Goal: Task Accomplishment & Management: Manage account settings

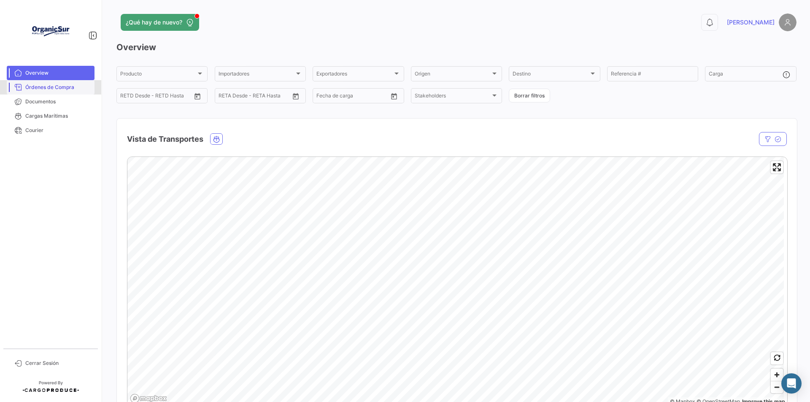
click at [64, 85] on span "Órdenes de Compra" at bounding box center [58, 88] width 66 height 8
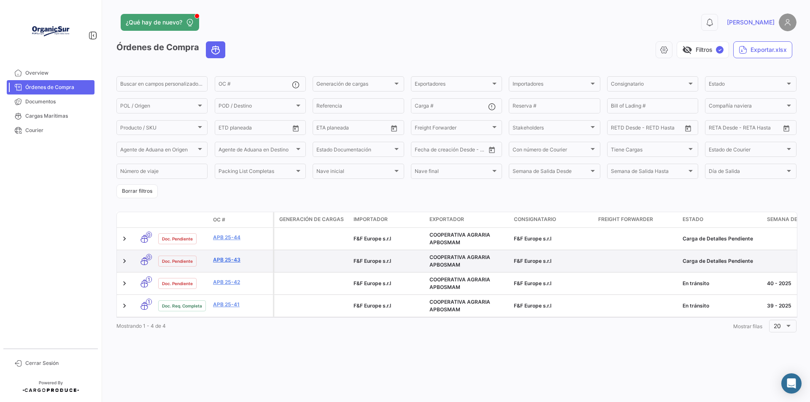
click at [226, 260] on link "APB 25-43" at bounding box center [241, 260] width 57 height 8
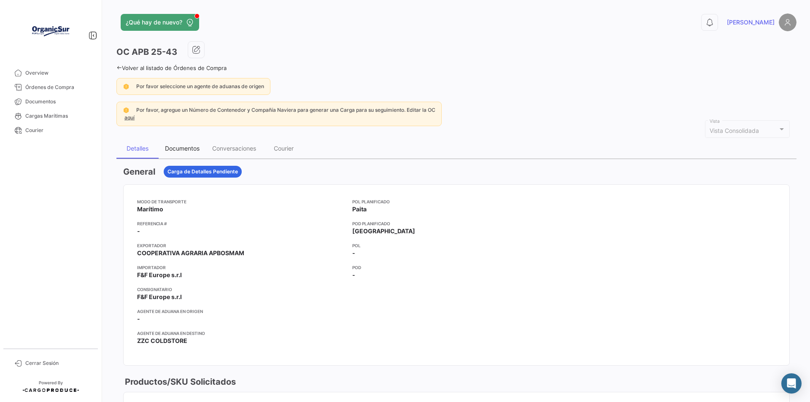
click at [181, 146] on div "Documentos" at bounding box center [182, 148] width 35 height 7
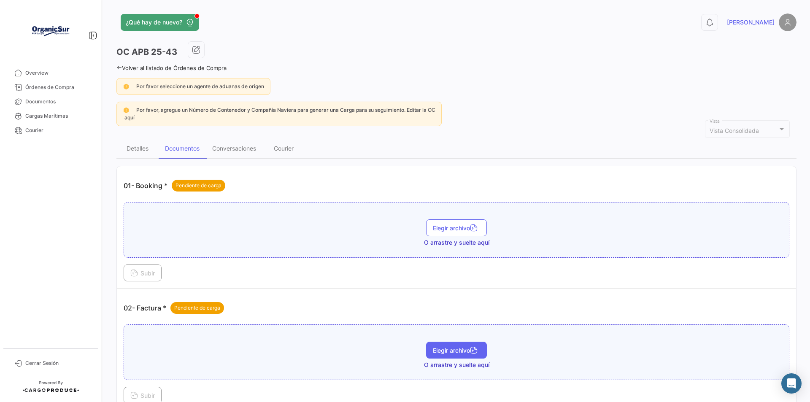
click at [444, 346] on button "Elegir archivo" at bounding box center [456, 350] width 61 height 17
click at [142, 393] on span "Subir" at bounding box center [142, 395] width 24 height 7
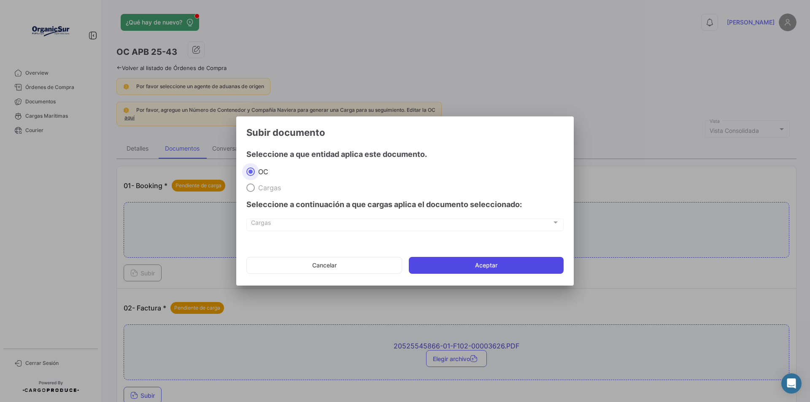
click at [456, 264] on button "Aceptar" at bounding box center [486, 265] width 155 height 17
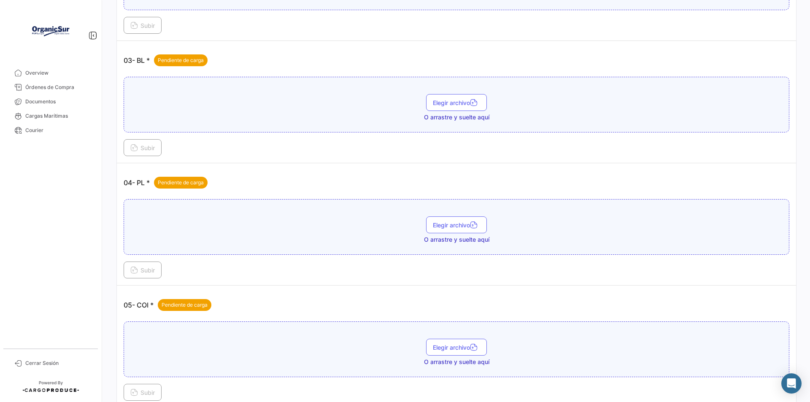
scroll to position [424, 0]
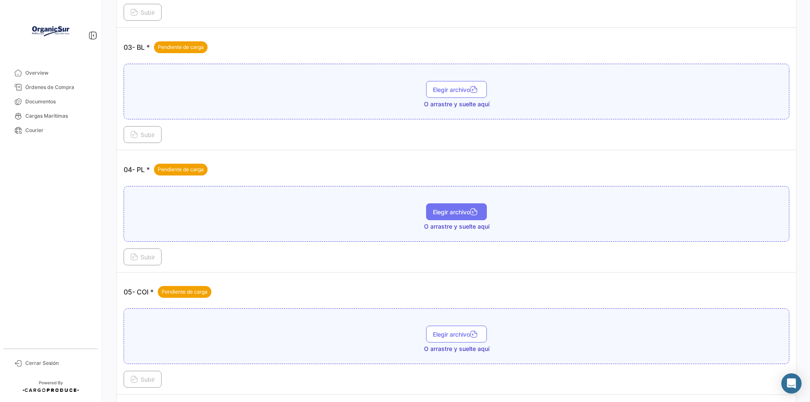
click at [446, 212] on span "Elegir archivo" at bounding box center [456, 211] width 47 height 7
click at [150, 262] on button "Subir" at bounding box center [143, 256] width 38 height 17
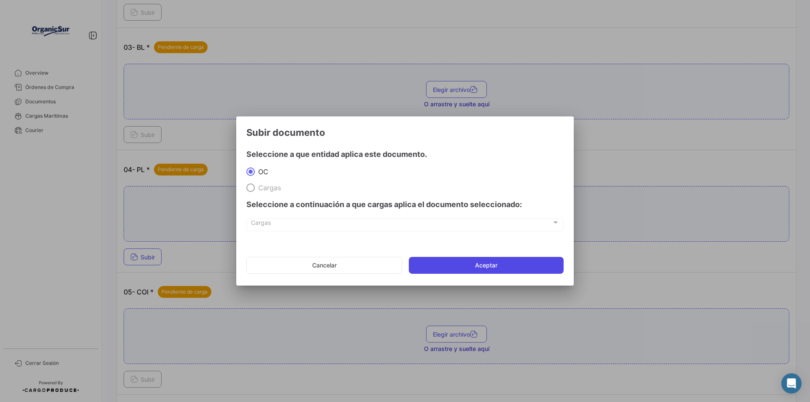
click at [456, 262] on button "Aceptar" at bounding box center [486, 265] width 155 height 17
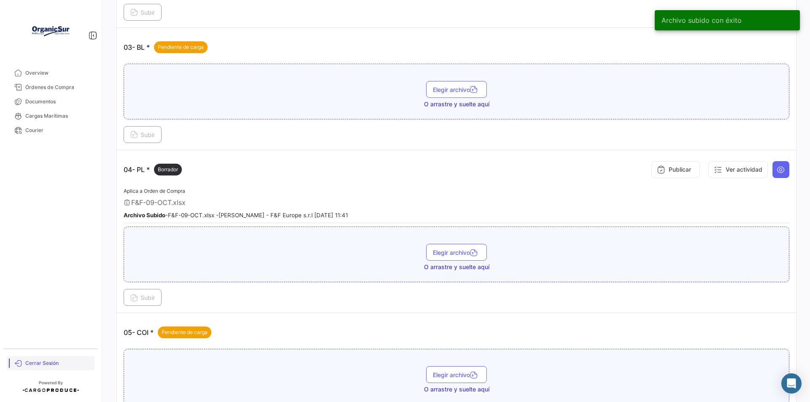
click at [29, 362] on span "Cerrar Sesión" at bounding box center [58, 363] width 66 height 8
